Goal: Task Accomplishment & Management: Manage account settings

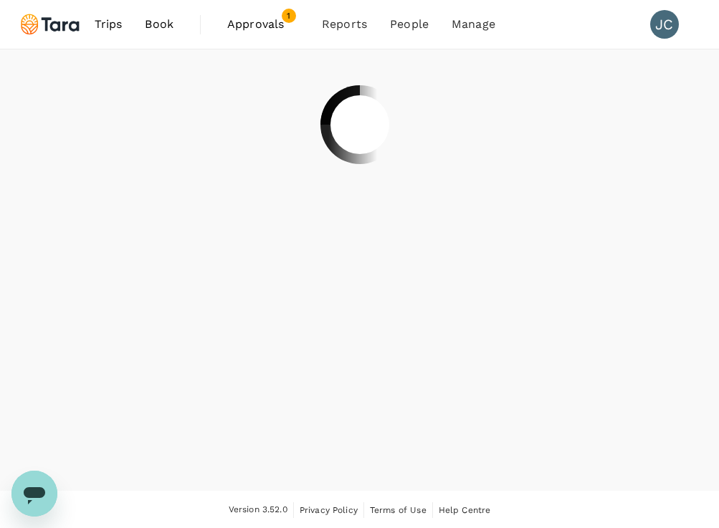
click at [250, 32] on span "Approvals" at bounding box center [263, 24] width 72 height 17
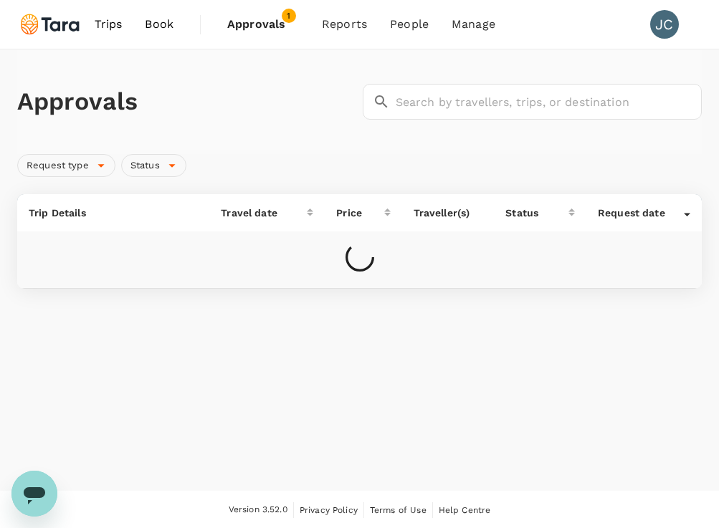
click at [2, 231] on div "Approvals ​ ​ Request type Status Trip Details Travel date Price Traveller(s) S…" at bounding box center [359, 168] width 719 height 239
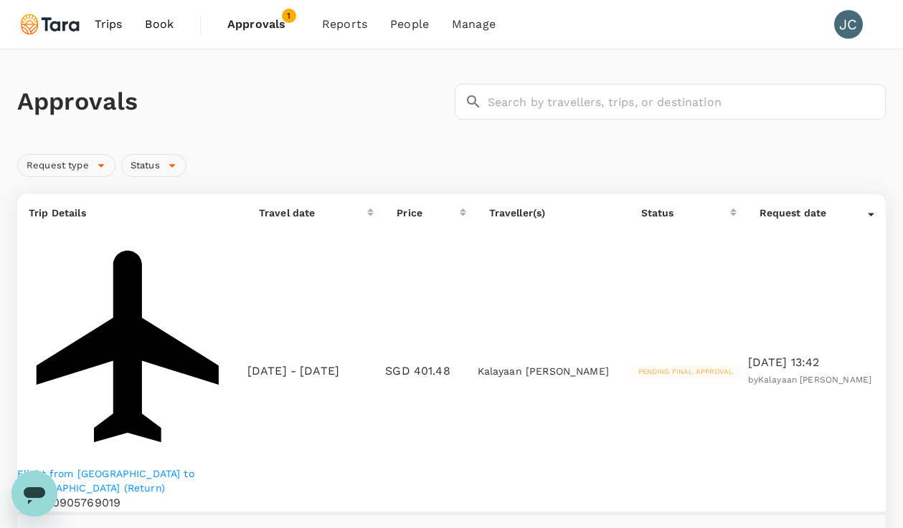
click at [171, 467] on p "Flight from [GEOGRAPHIC_DATA] to [GEOGRAPHIC_DATA] (Return)" at bounding box center [132, 481] width 230 height 29
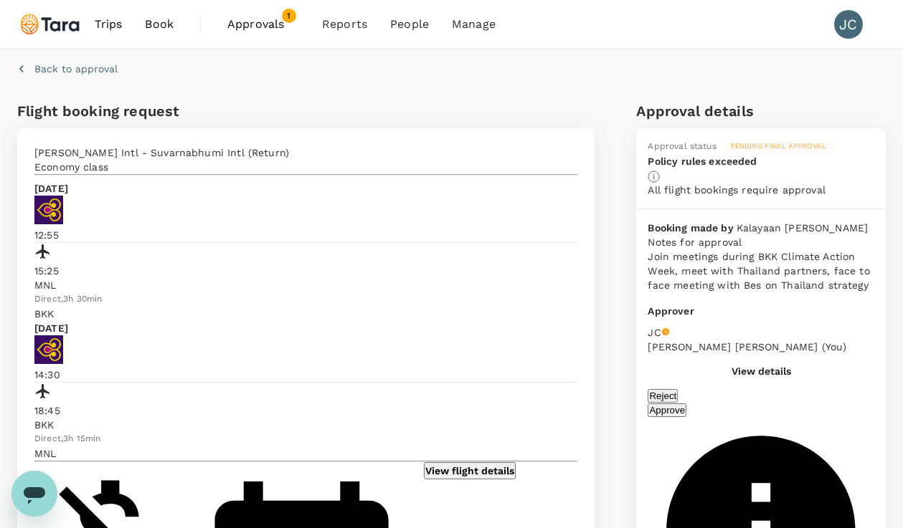
click at [686, 404] on button "Approve" at bounding box center [666, 411] width 39 height 14
